Goal: Find specific page/section: Find specific page/section

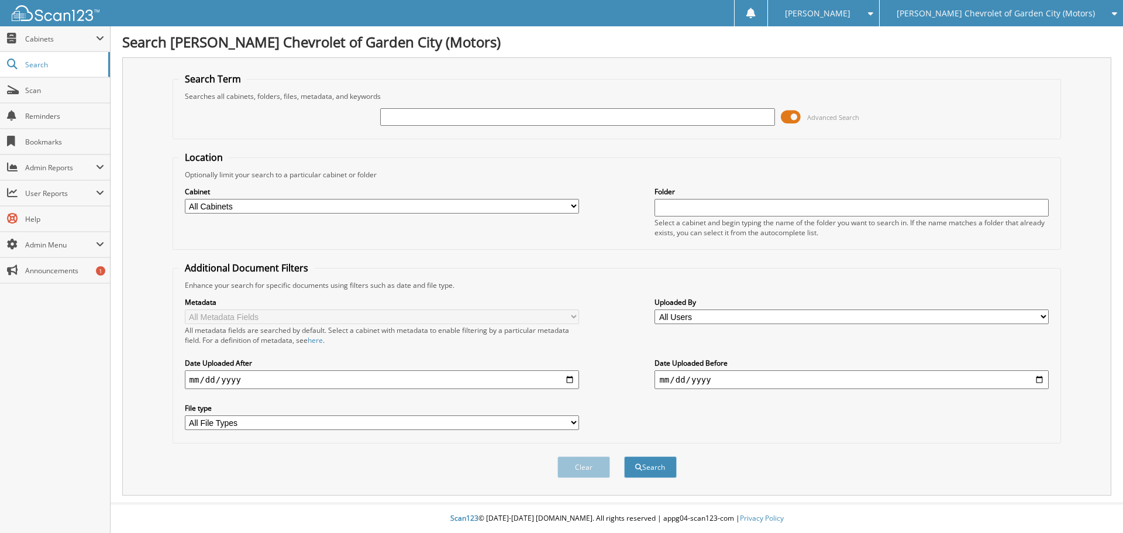
click at [673, 207] on input "text" at bounding box center [851, 208] width 394 height 18
type input "13844"
click at [624, 456] on button "Search" at bounding box center [650, 467] width 53 height 22
click at [648, 471] on button "Search" at bounding box center [650, 467] width 53 height 22
drag, startPoint x: 692, startPoint y: 209, endPoint x: 539, endPoint y: 212, distance: 153.3
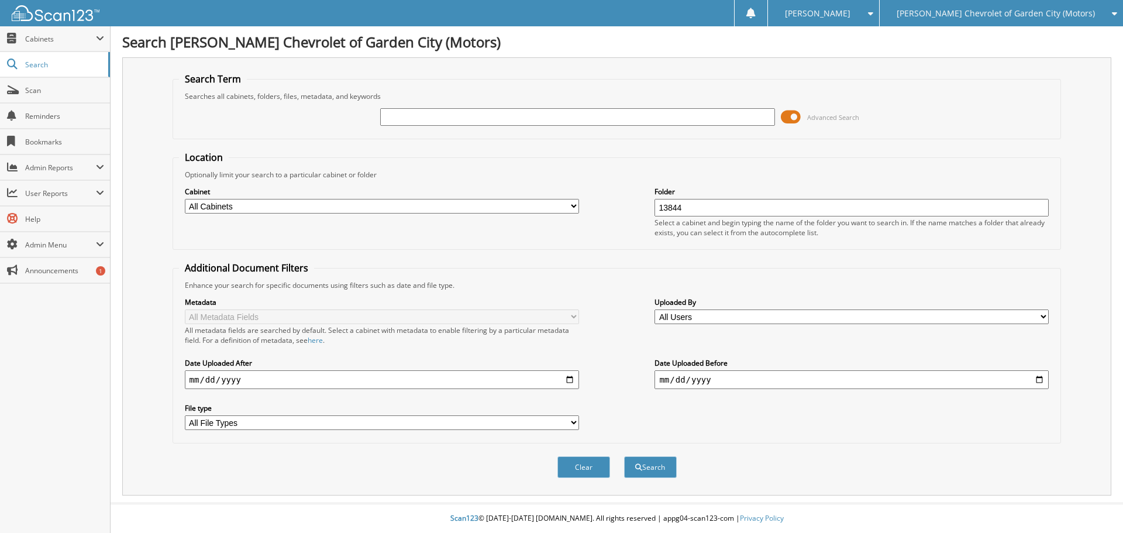
click at [539, 212] on div "Cabinet All Cabinets ACCOUNTS PAYABLE ACCOUNTS RECEIVABLES BANKING CAR DEALS CA…" at bounding box center [617, 212] width 876 height 64
click at [530, 116] on input "text" at bounding box center [577, 117] width 394 height 18
type input "13844"
click at [648, 473] on button "Search" at bounding box center [650, 467] width 53 height 22
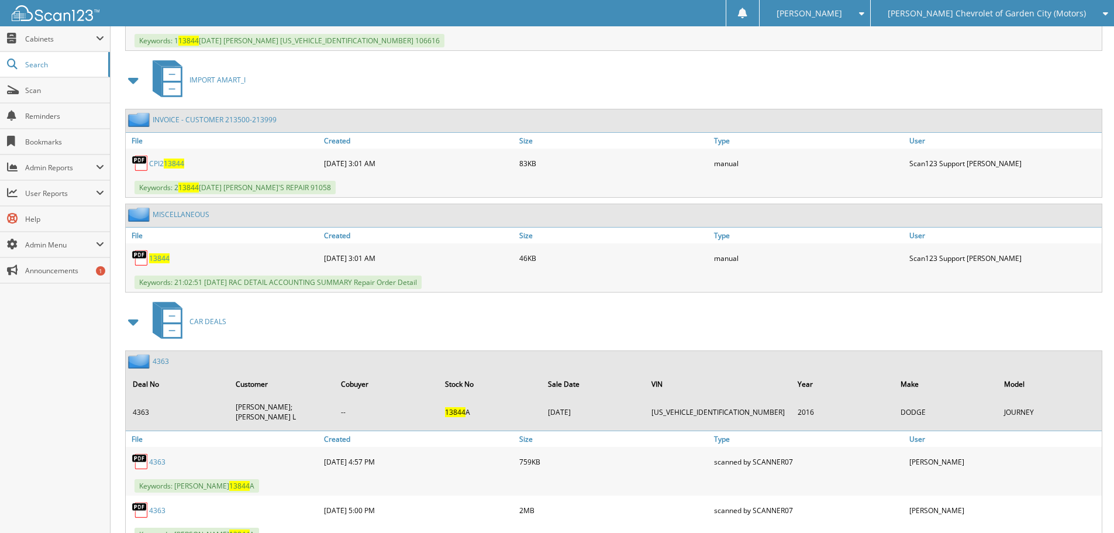
scroll to position [2281, 0]
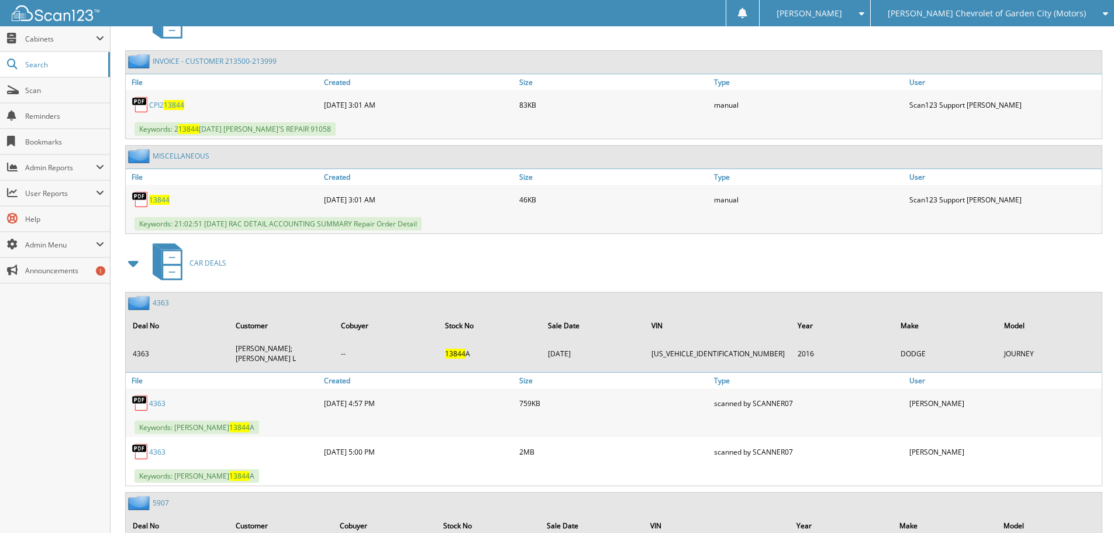
click at [158, 198] on span "13844" at bounding box center [159, 200] width 20 height 10
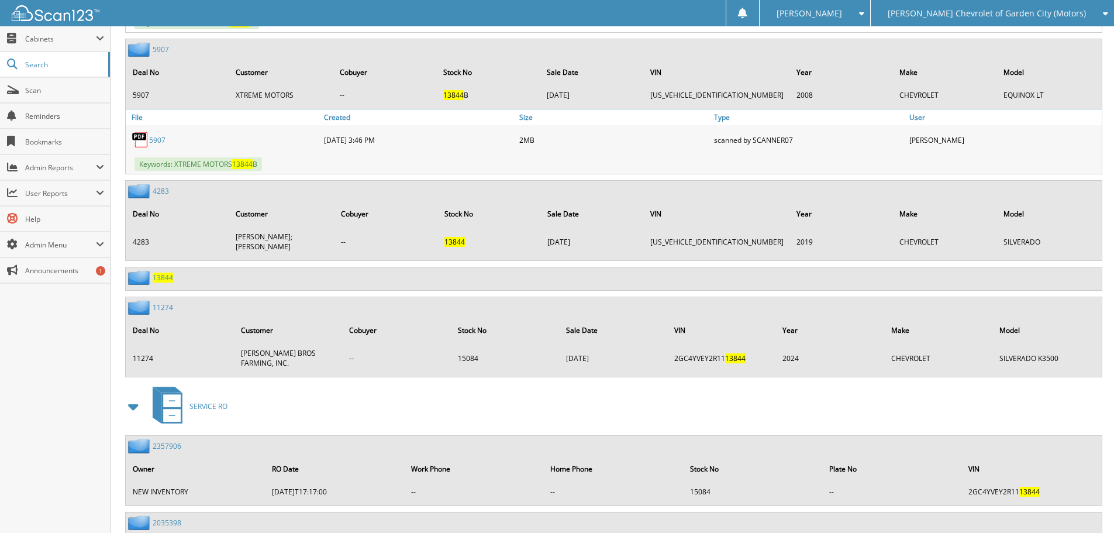
scroll to position [2749, 0]
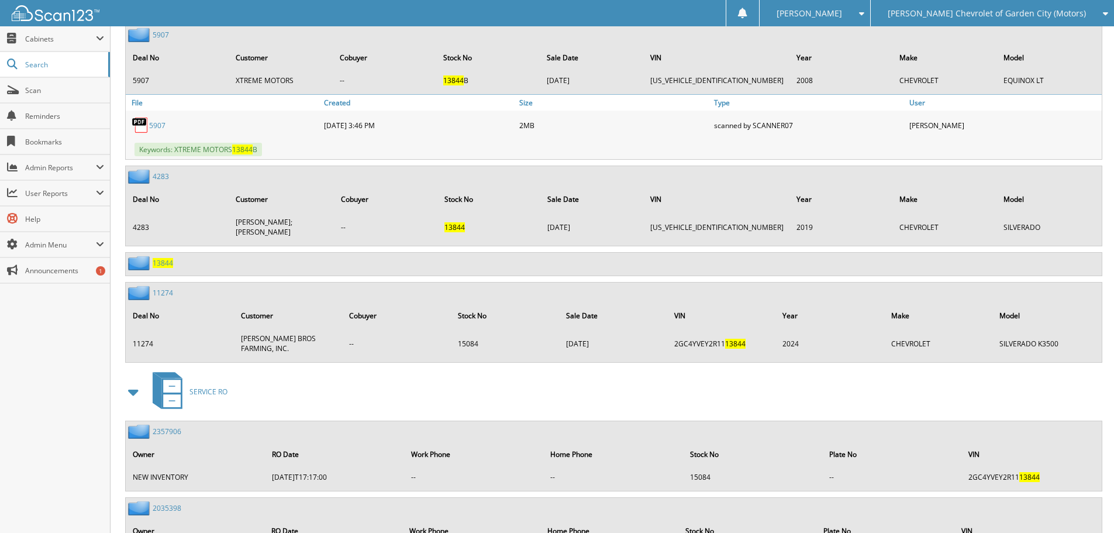
click at [158, 258] on span "13844" at bounding box center [163, 263] width 20 height 10
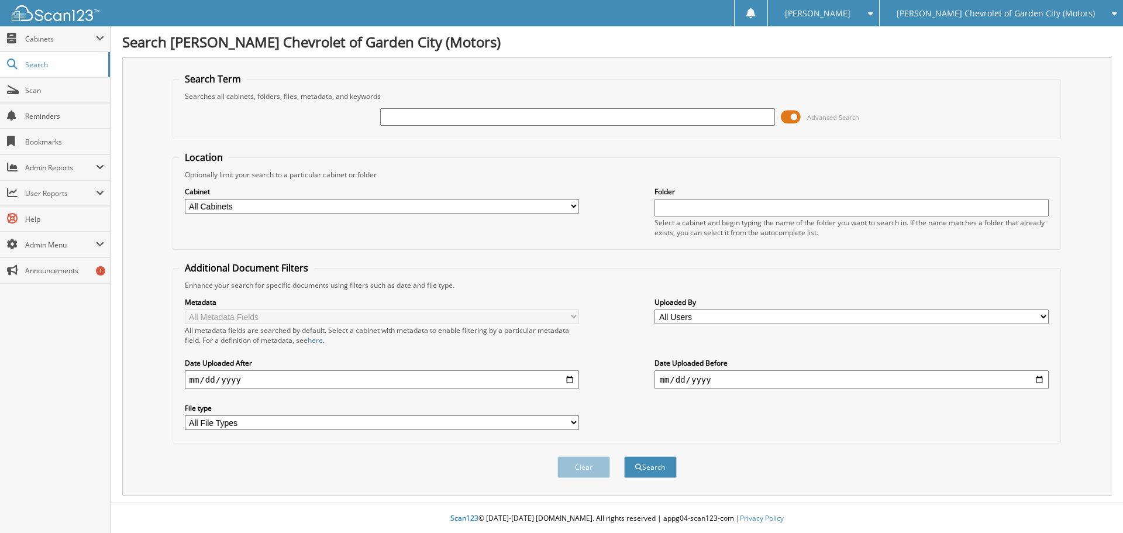
click at [406, 113] on input "text" at bounding box center [577, 117] width 394 height 18
type input "[PERSON_NAME]"
click at [624, 456] on button "Search" at bounding box center [650, 467] width 53 height 22
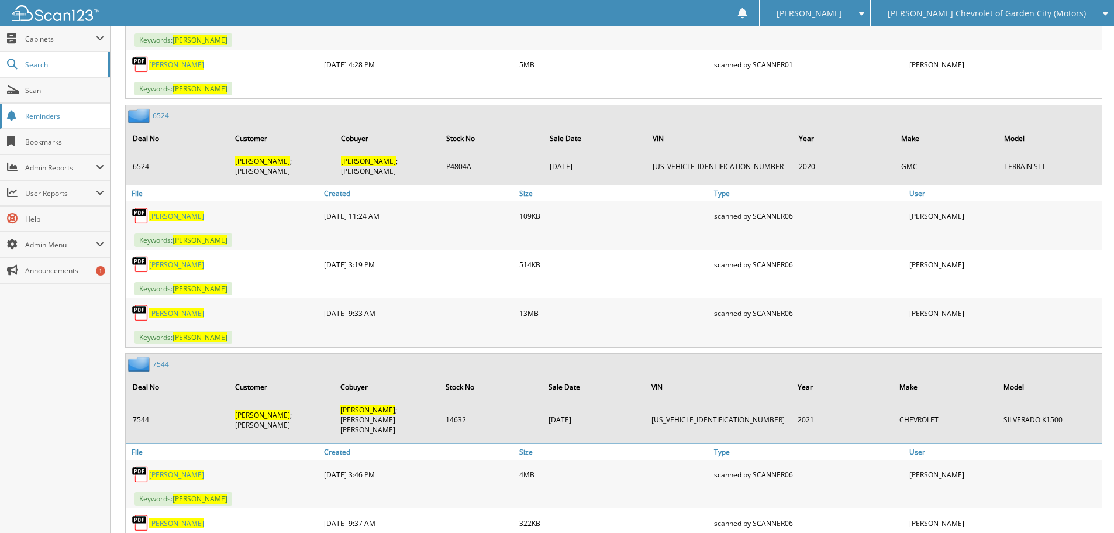
scroll to position [5381, 0]
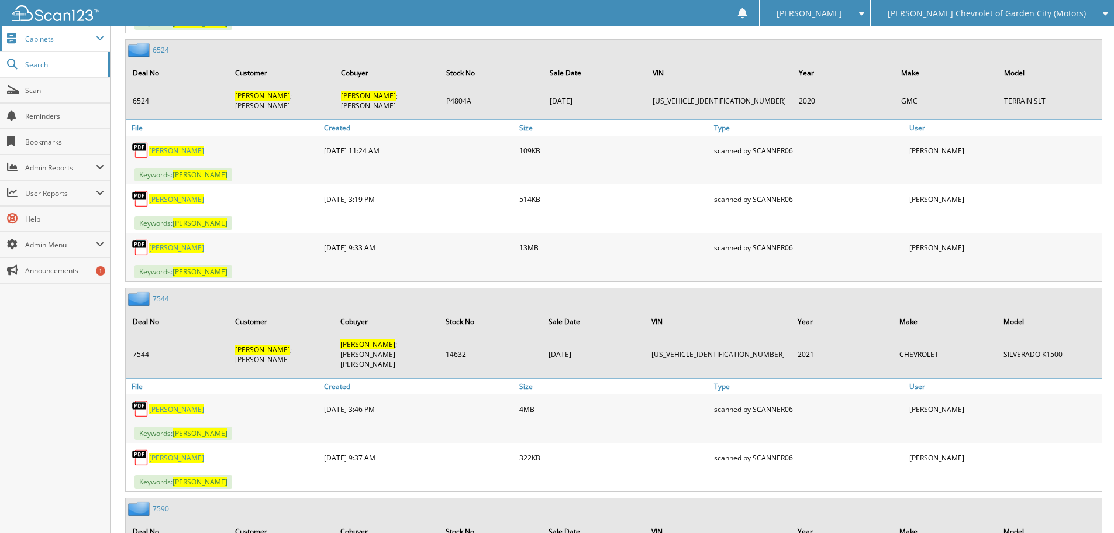
click at [44, 40] on span "Cabinets" at bounding box center [60, 39] width 71 height 10
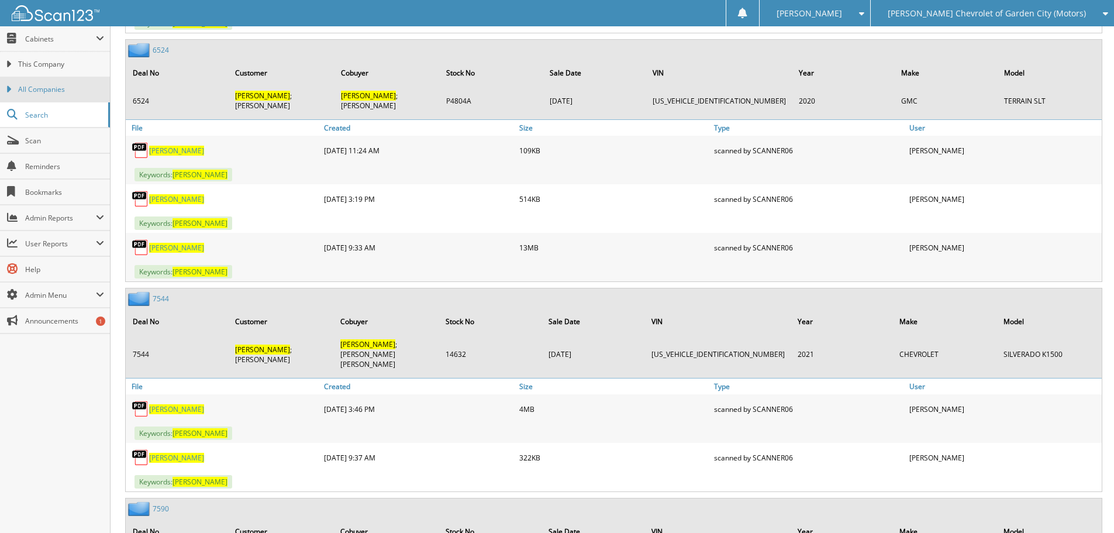
click at [47, 88] on span "All Companies" at bounding box center [61, 89] width 86 height 11
